Goal: Navigation & Orientation: Go to known website

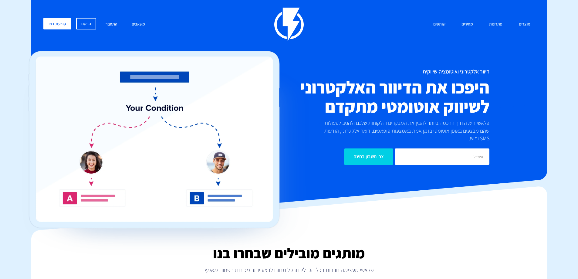
click at [106, 23] on link "התחבר" at bounding box center [111, 24] width 21 height 13
click at [114, 25] on link "התחבר" at bounding box center [111, 24] width 21 height 13
